Goal: Information Seeking & Learning: Learn about a topic

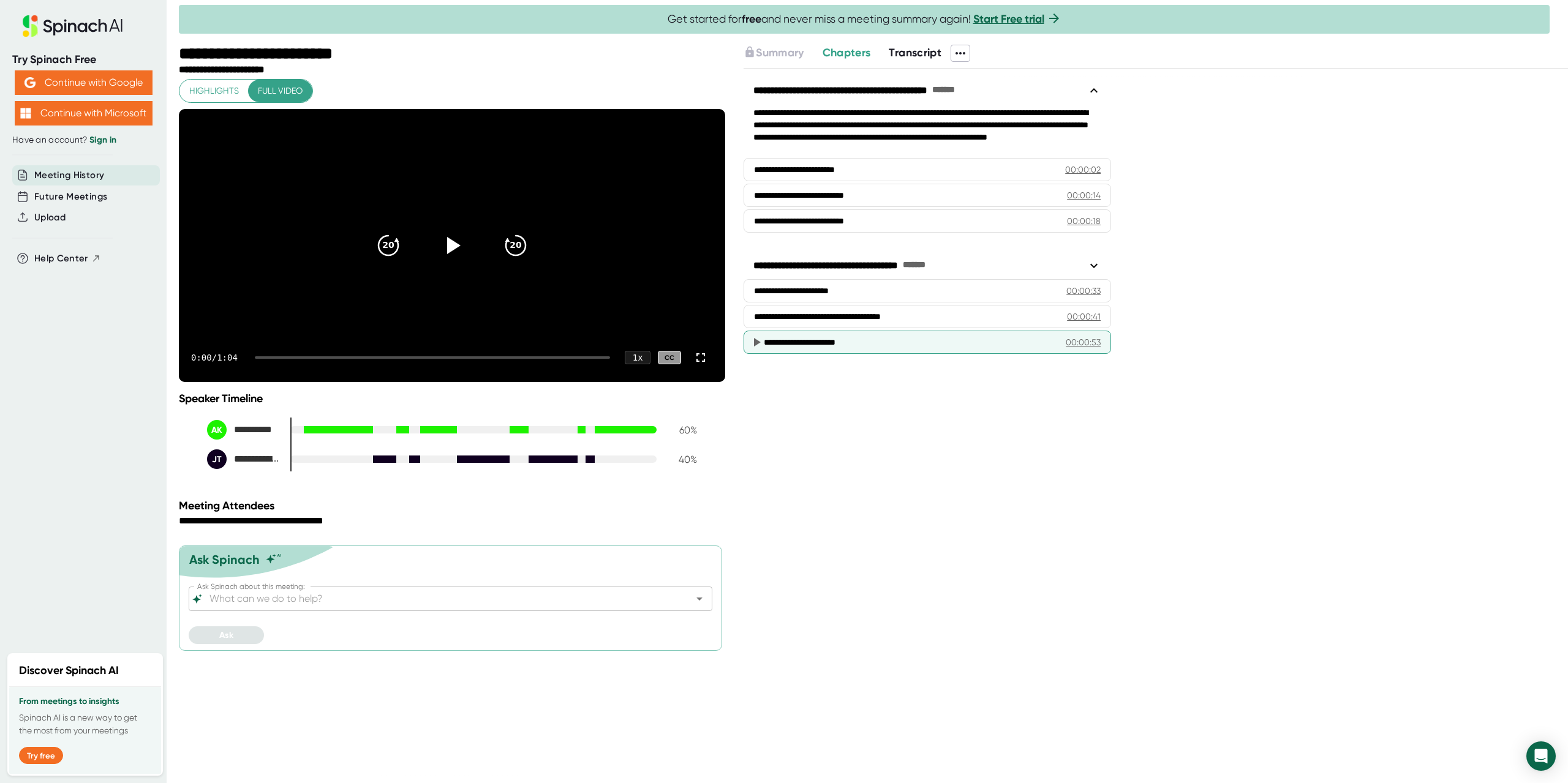
click at [913, 340] on div "**********" at bounding box center [910, 342] width 293 height 12
drag, startPoint x: 314, startPoint y: 390, endPoint x: 295, endPoint y: 392, distance: 19.1
click at [295, 382] on div "0:57 / 1:04 1 x CC" at bounding box center [451, 357] width 546 height 49
click at [295, 359] on div at bounding box center [416, 357] width 322 height 2
click at [295, 359] on div at bounding box center [417, 357] width 323 height 2
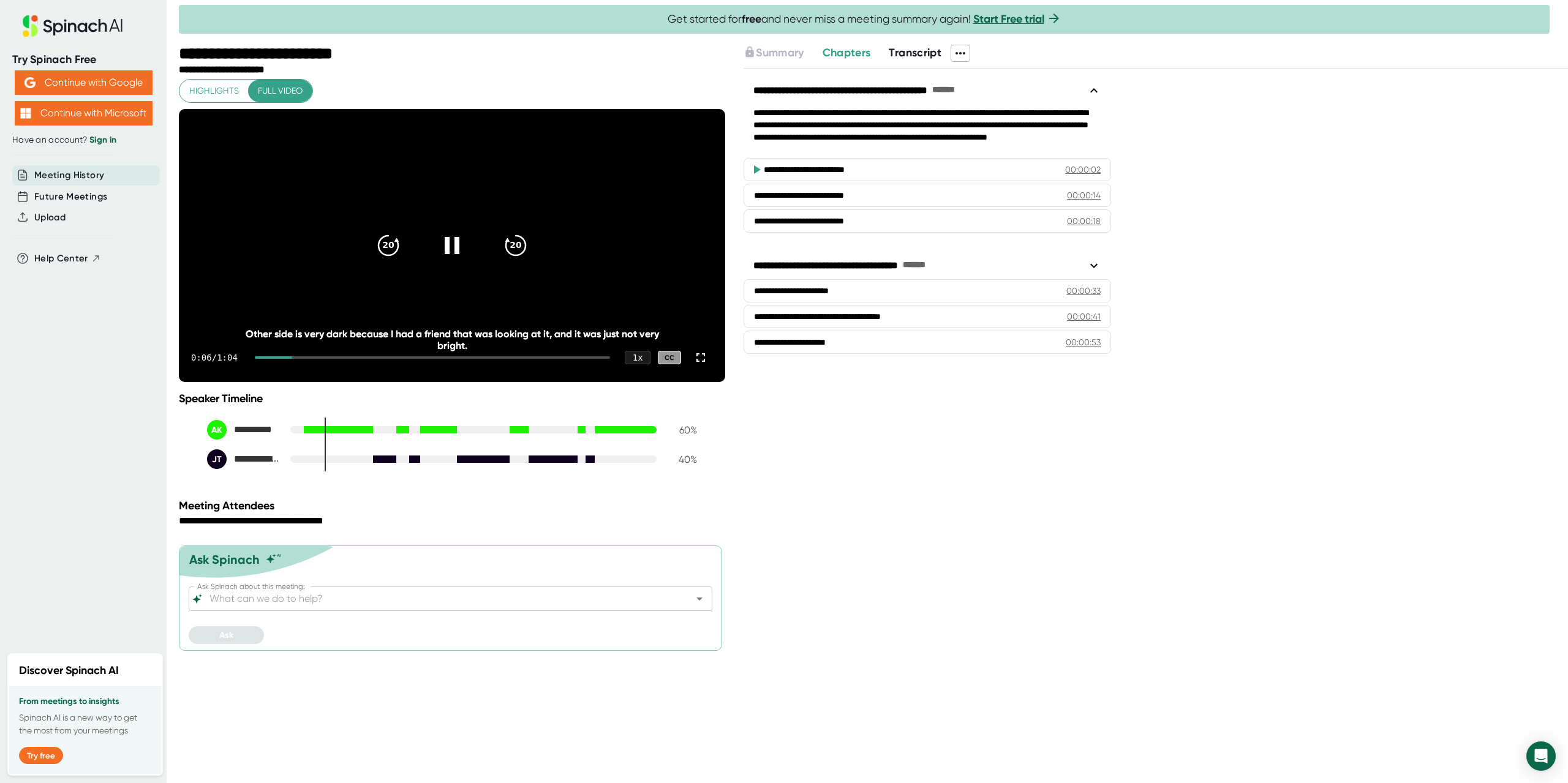
click at [276, 382] on div "0:06 / 1:04 1 x CC" at bounding box center [451, 357] width 546 height 49
click at [268, 359] on div at bounding box center [273, 357] width 37 height 2
click at [266, 359] on div at bounding box center [260, 357] width 11 height 2
click at [317, 382] on div "0:07 / 1:04 1 x CC" at bounding box center [451, 357] width 546 height 49
click at [319, 382] on div "0:07 / 1:04 1 x CC" at bounding box center [451, 357] width 546 height 49
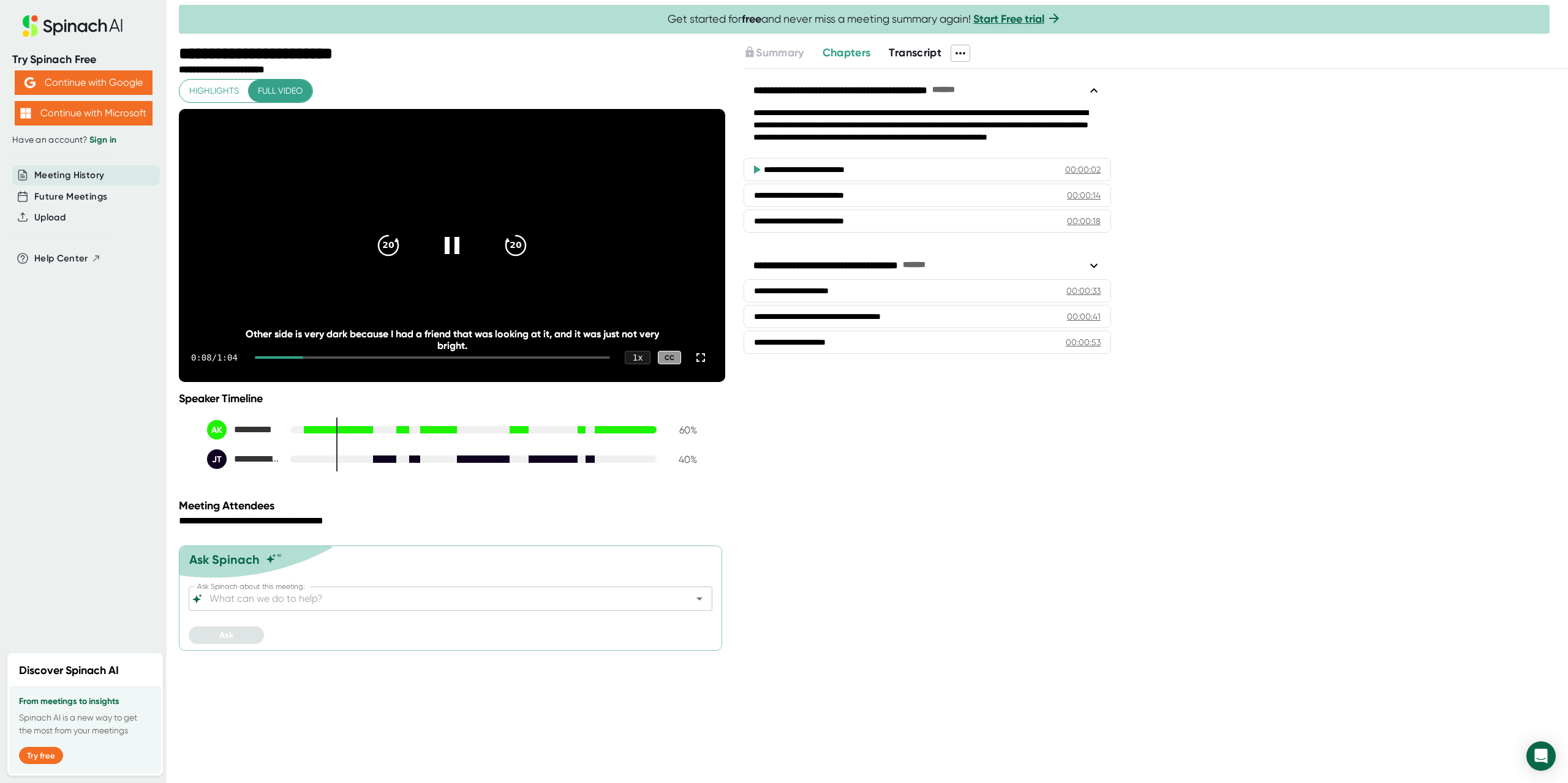
click at [323, 382] on div "0:08 / 1:04 1 x CC" at bounding box center [451, 357] width 546 height 49
click at [343, 359] on div at bounding box center [432, 357] width 355 height 2
click at [338, 359] on div at bounding box center [303, 357] width 98 height 2
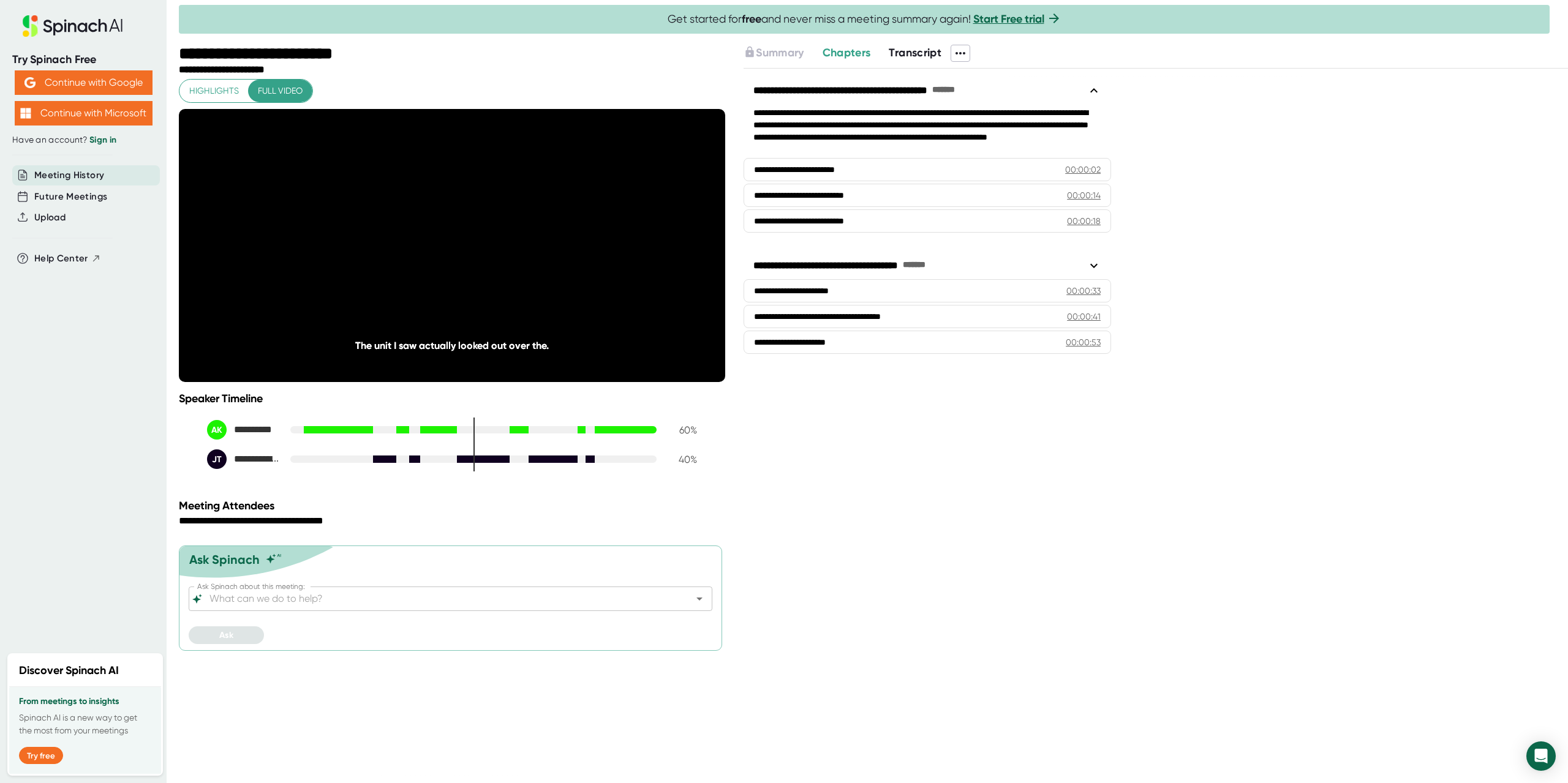
click at [518, 434] on div at bounding box center [521, 430] width 15 height 9
